Goal: Information Seeking & Learning: Learn about a topic

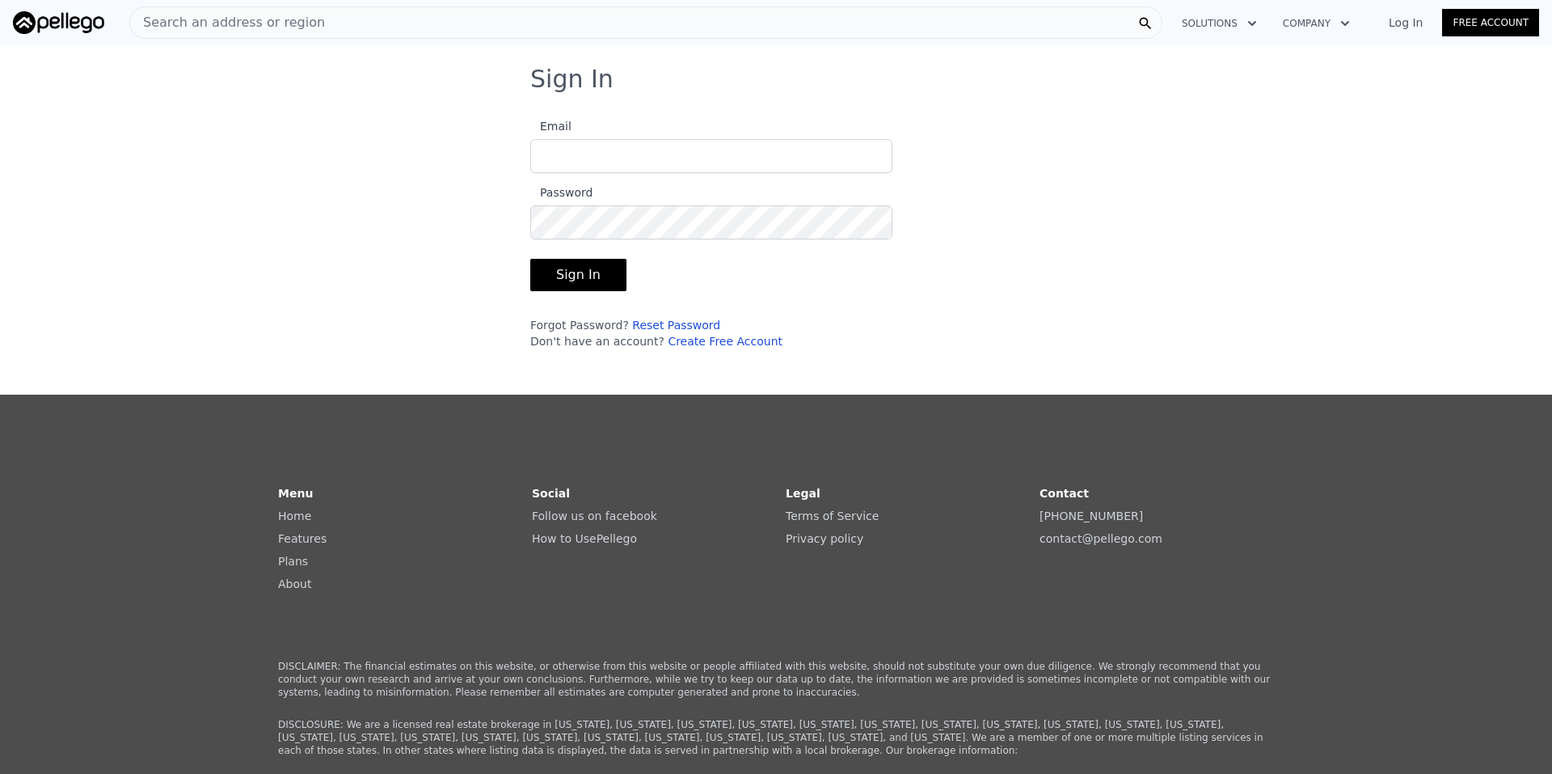
type input "[EMAIL_ADDRESS][DOMAIN_NAME]"
click at [571, 260] on button "Sign In" at bounding box center [578, 275] width 96 height 32
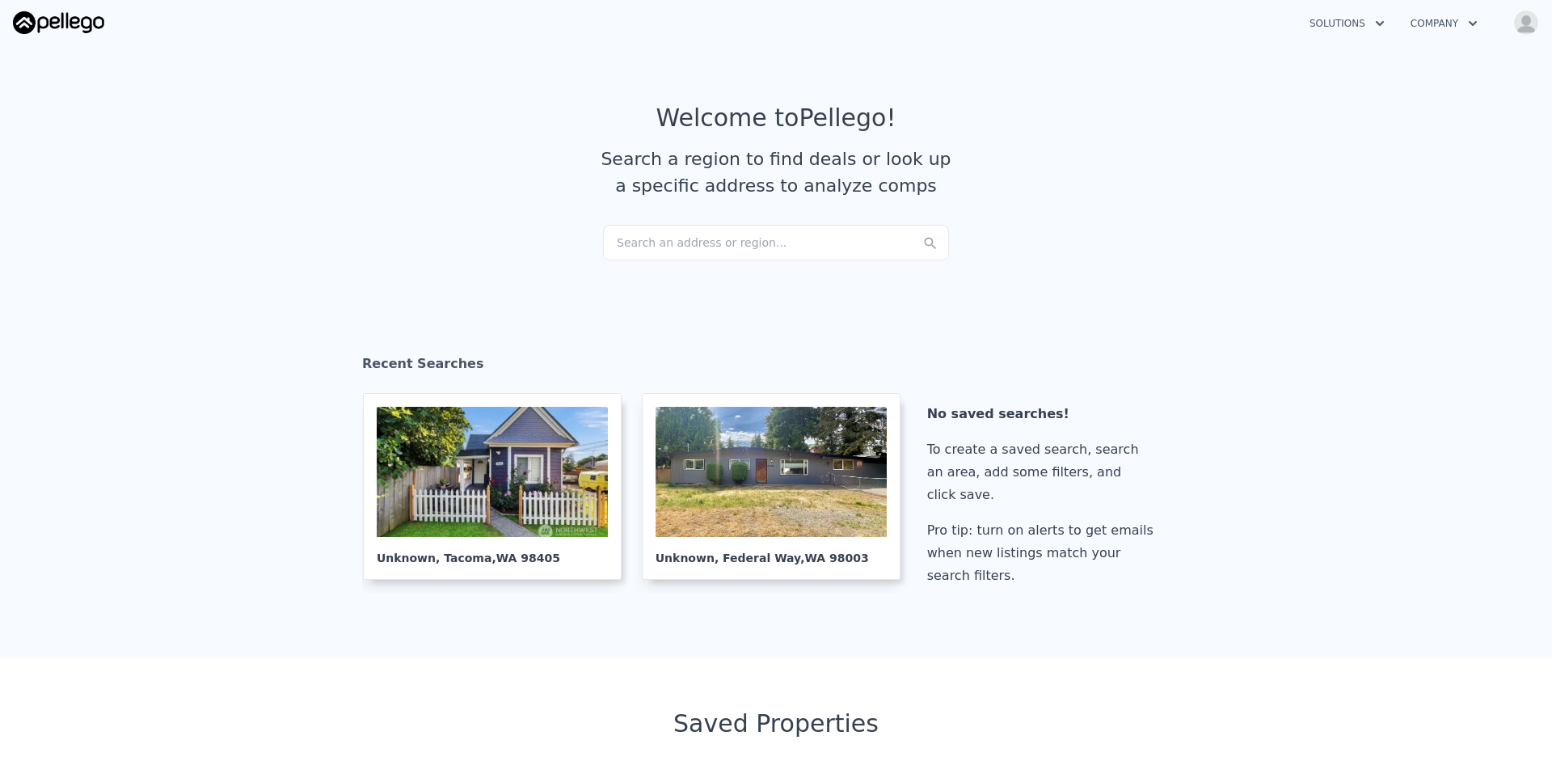
click at [647, 240] on div "Search an address or region..." at bounding box center [776, 243] width 346 height 36
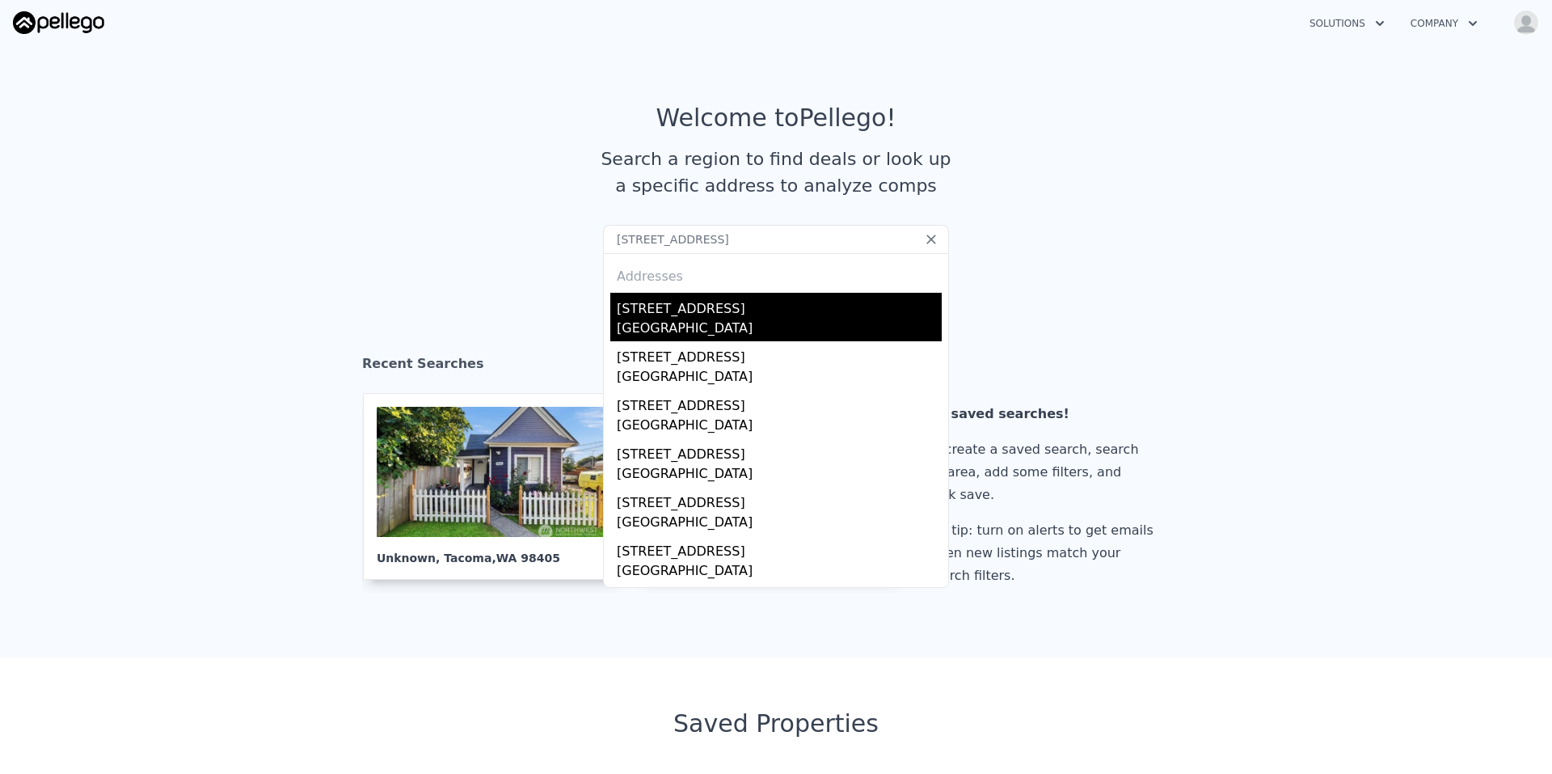
type input "[STREET_ADDRESS]"
click at [748, 317] on div "[STREET_ADDRESS]" at bounding box center [779, 306] width 325 height 26
